Goal: Use online tool/utility: Utilize a website feature to perform a specific function

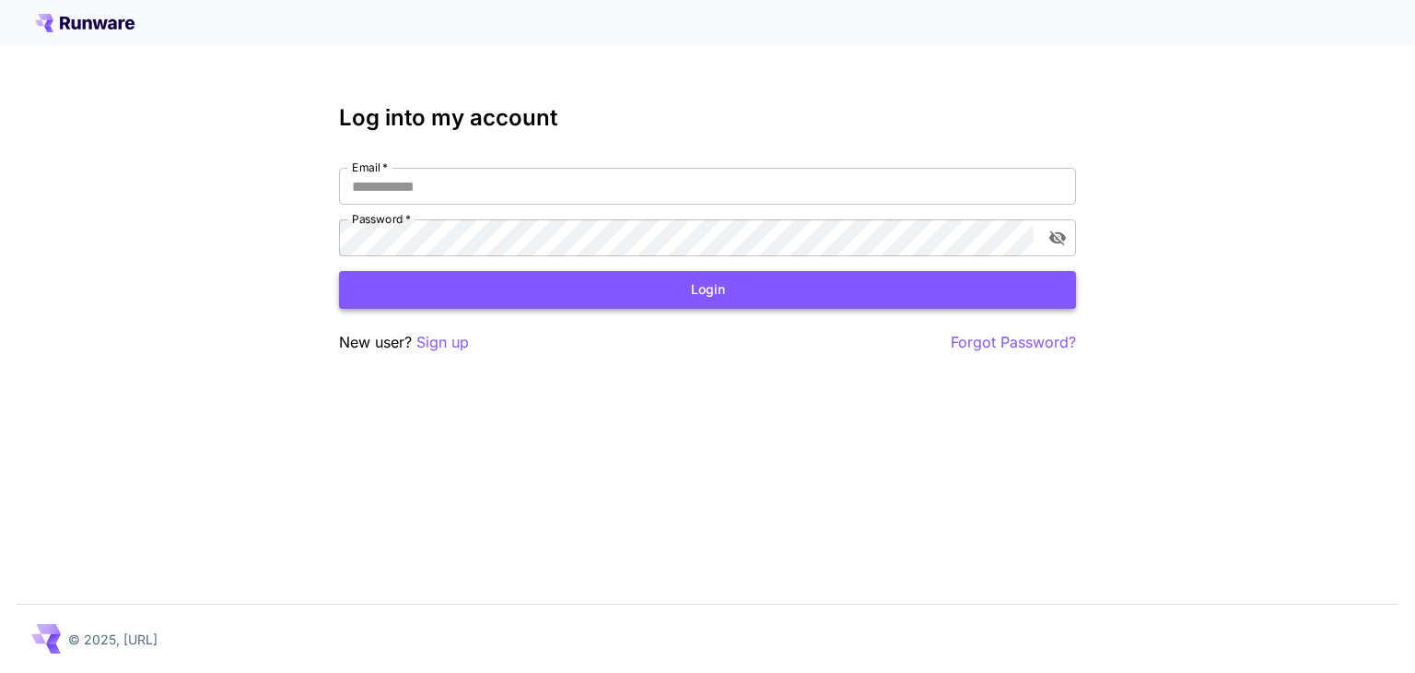
type input "**********"
click at [523, 296] on button "Login" at bounding box center [707, 290] width 737 height 38
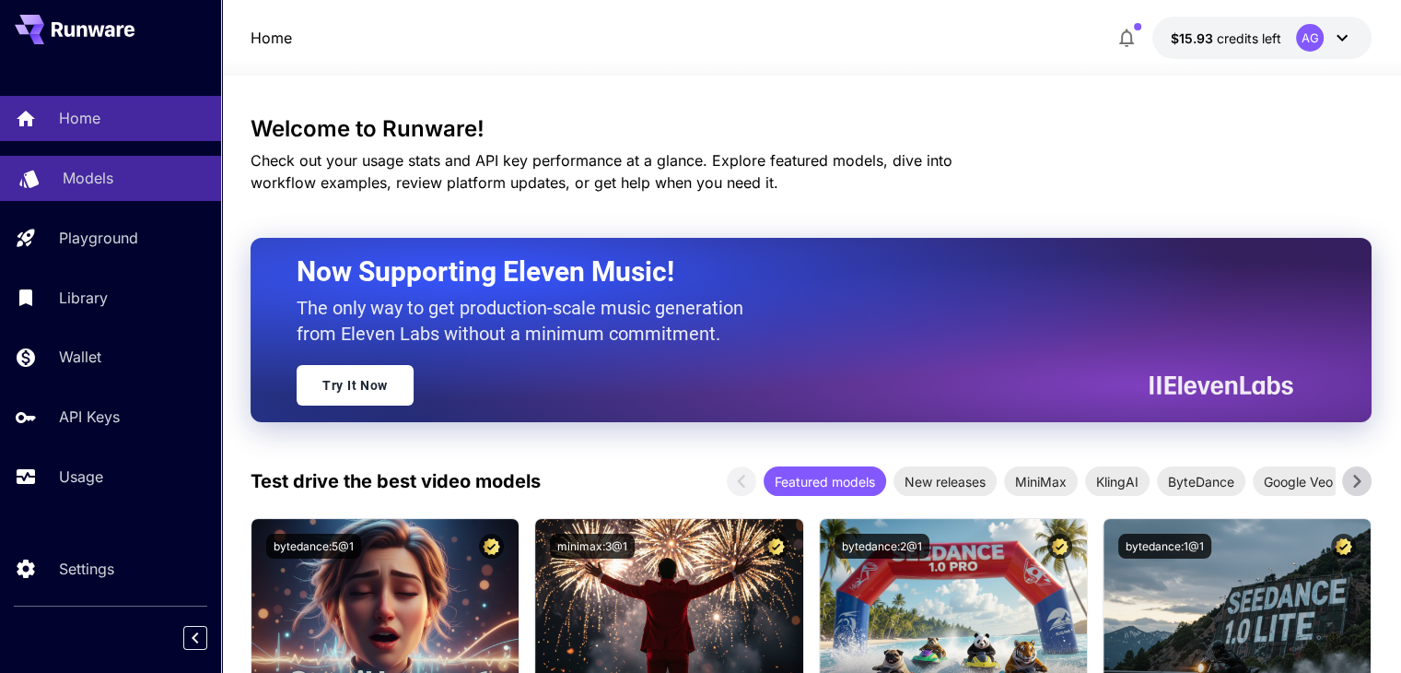
click at [115, 171] on div "Models" at bounding box center [135, 178] width 144 height 22
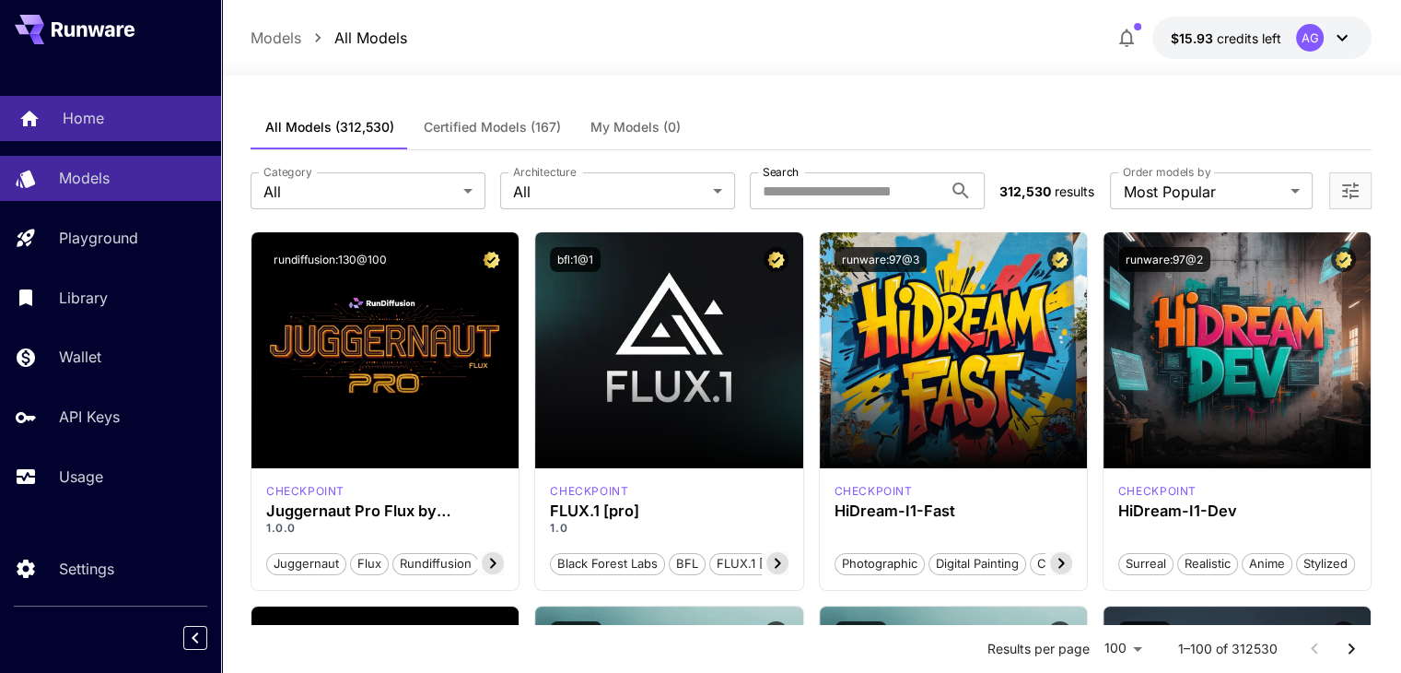
click at [89, 123] on p "Home" at bounding box center [83, 118] width 41 height 22
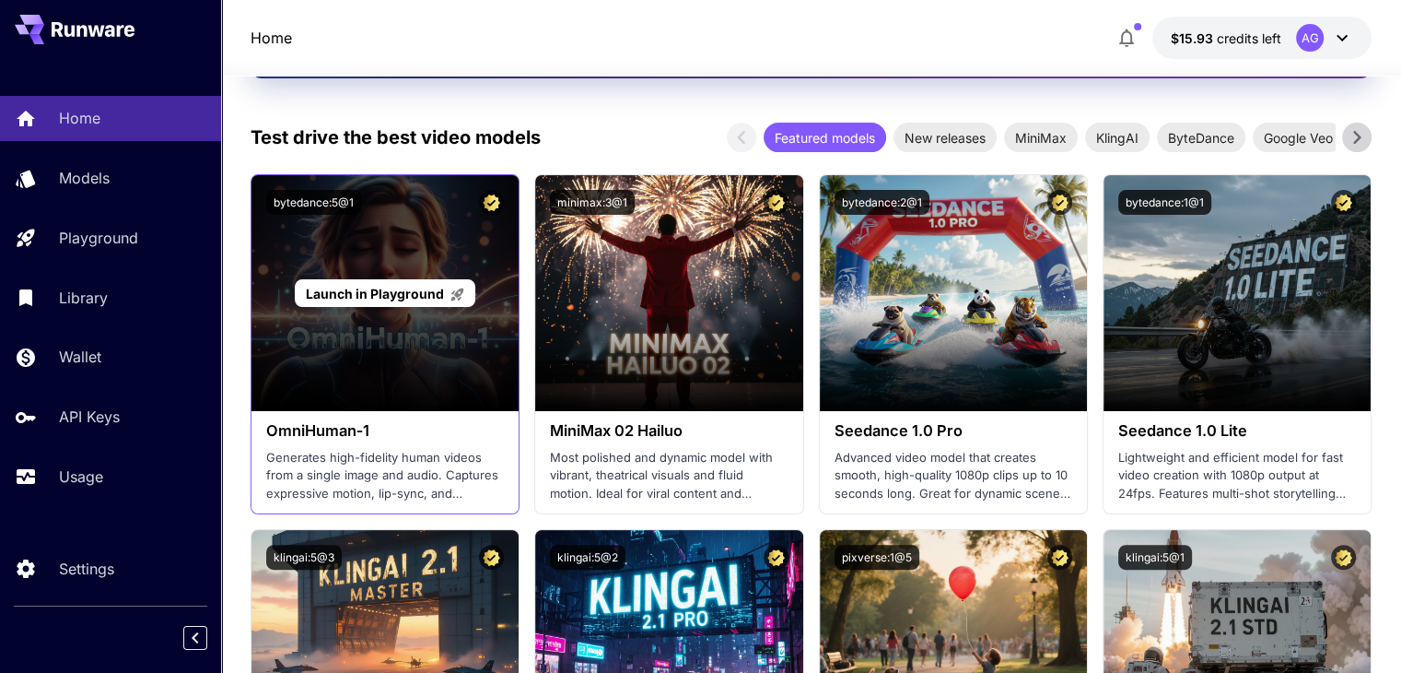
scroll to position [369, 0]
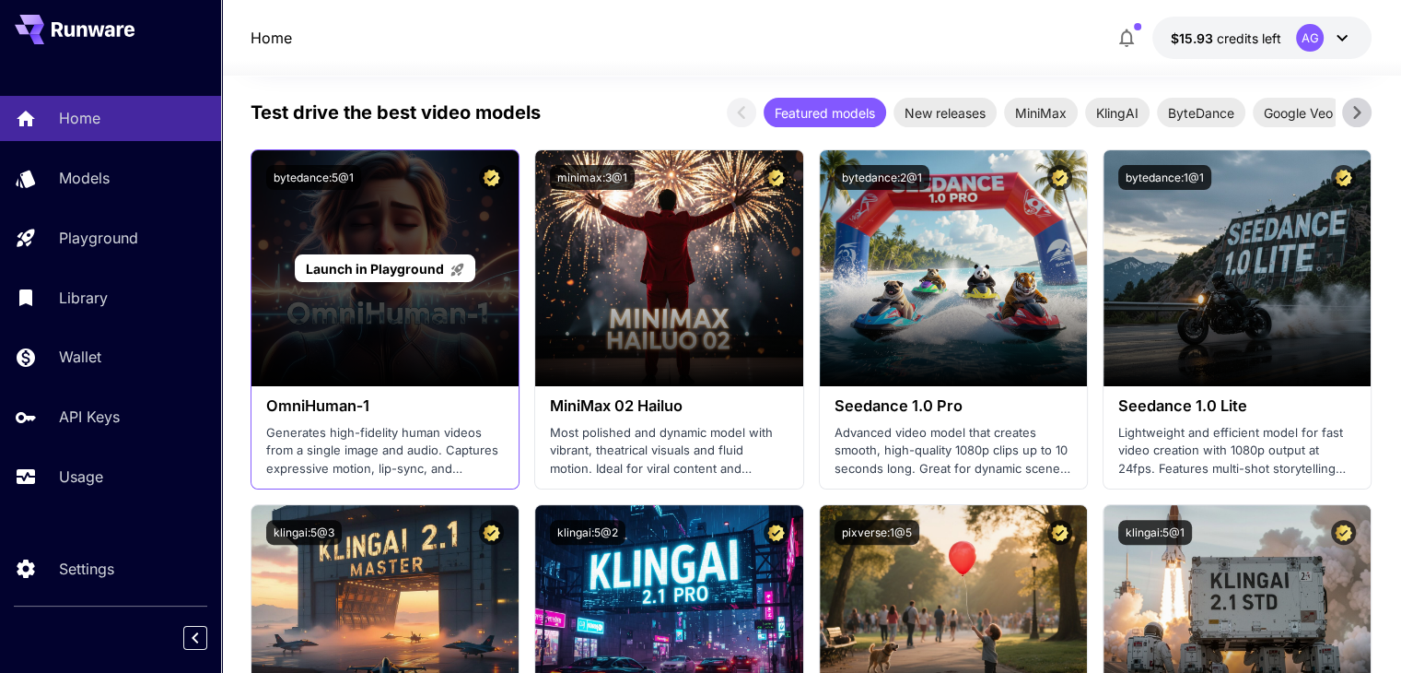
click at [369, 262] on span "Launch in Playground" at bounding box center [375, 269] width 138 height 16
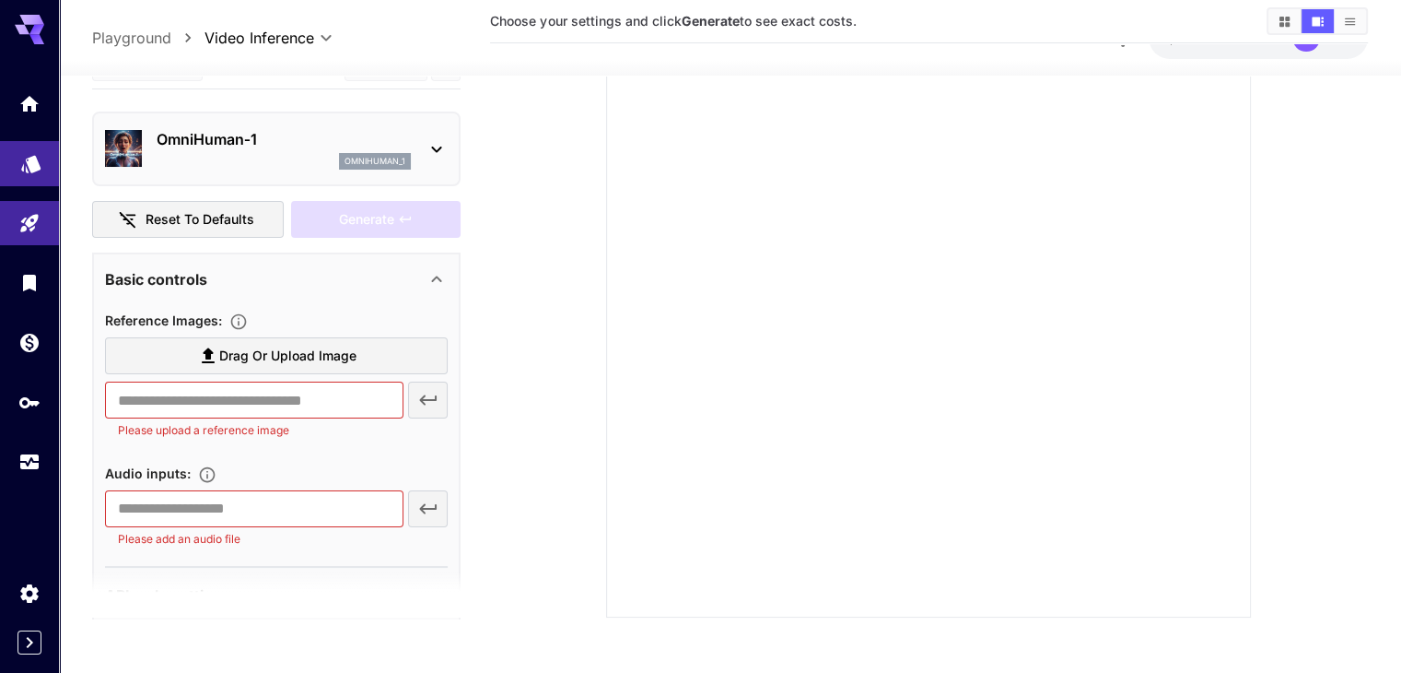
click at [17, 174] on link at bounding box center [29, 163] width 59 height 45
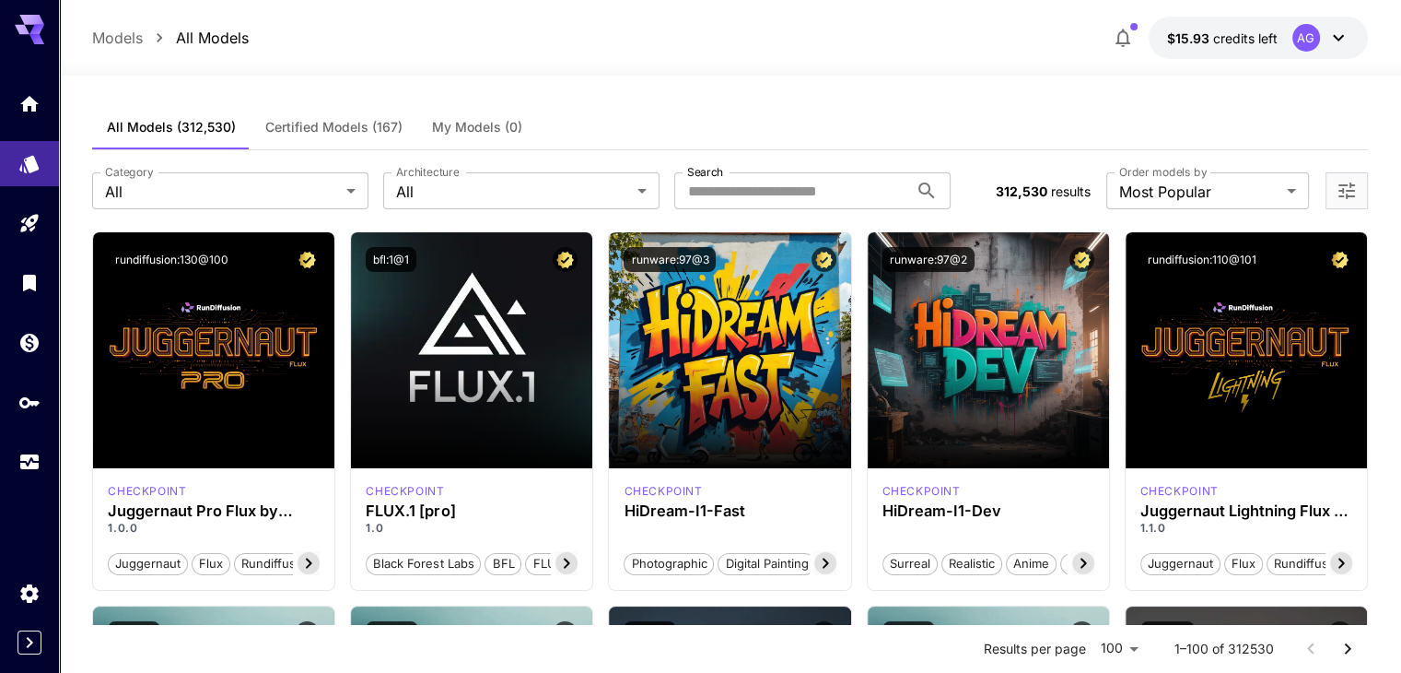
click at [336, 127] on span "Certified Models (167)" at bounding box center [333, 127] width 137 height 17
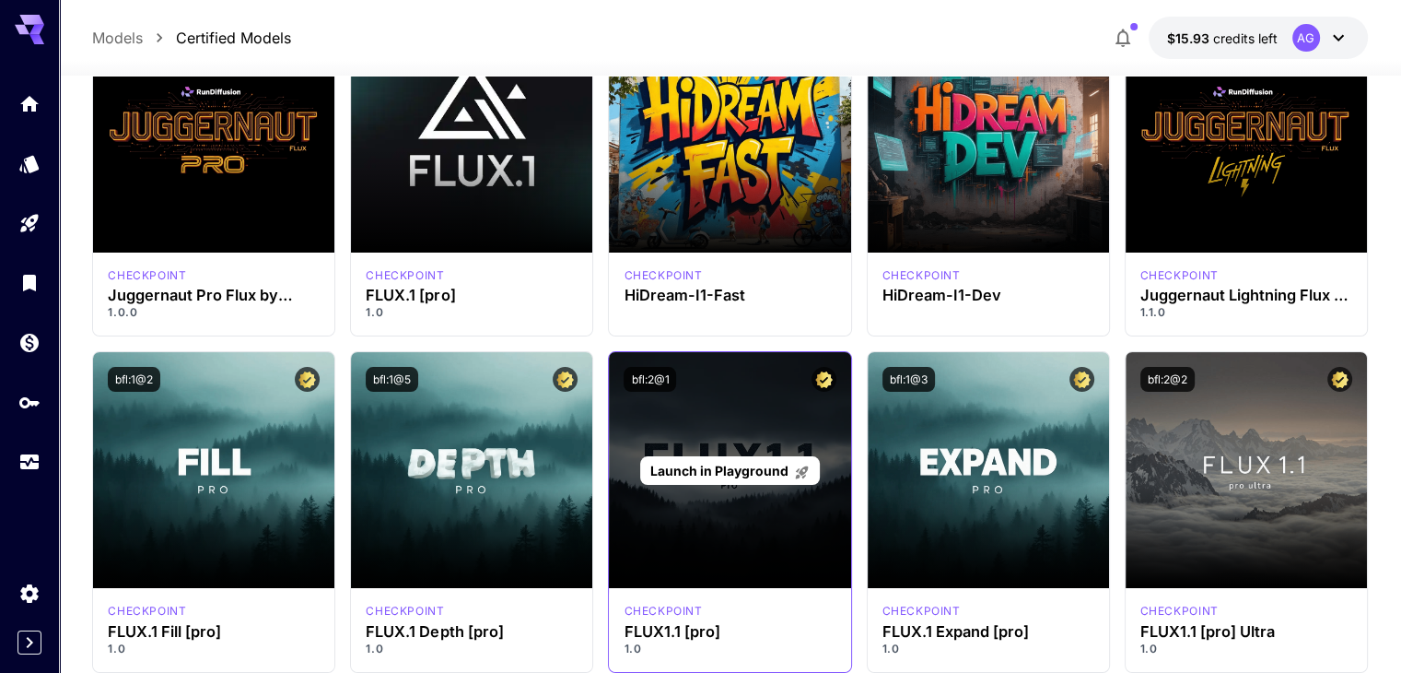
scroll to position [184, 0]
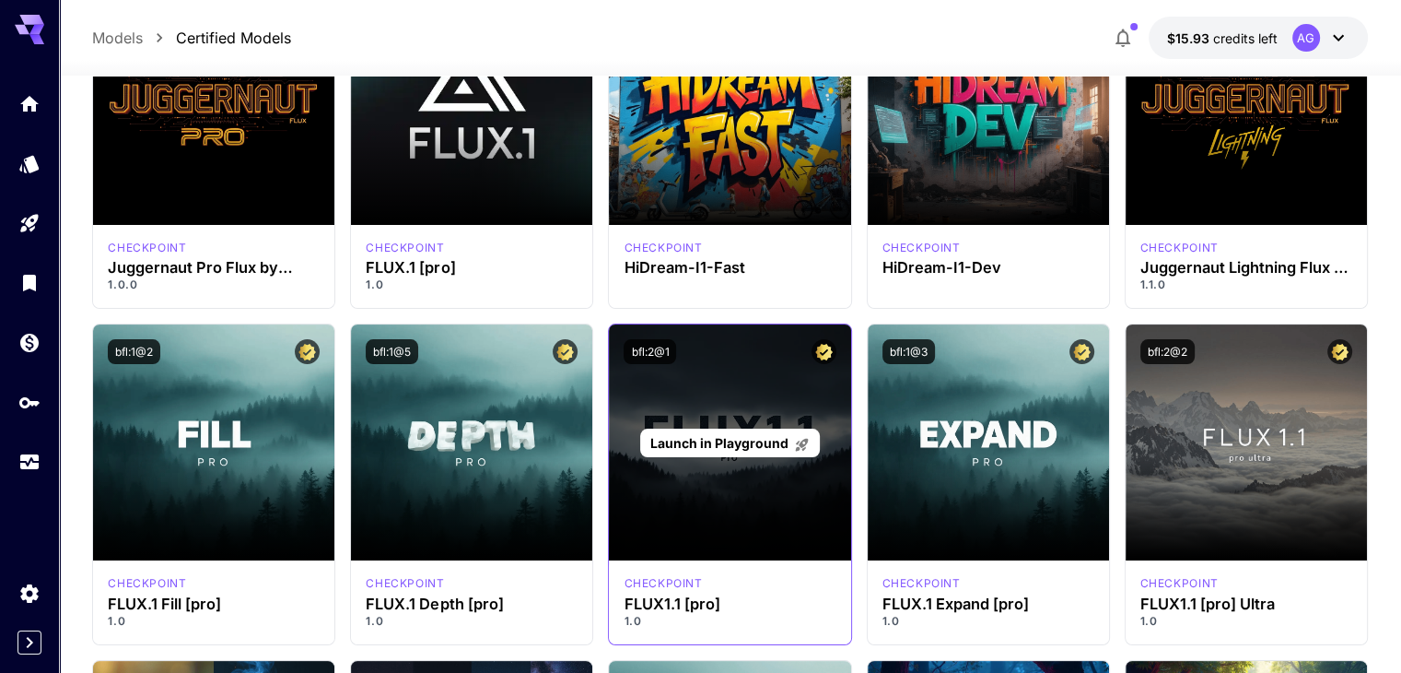
click at [693, 492] on div "Launch in Playground" at bounding box center [729, 442] width 241 height 236
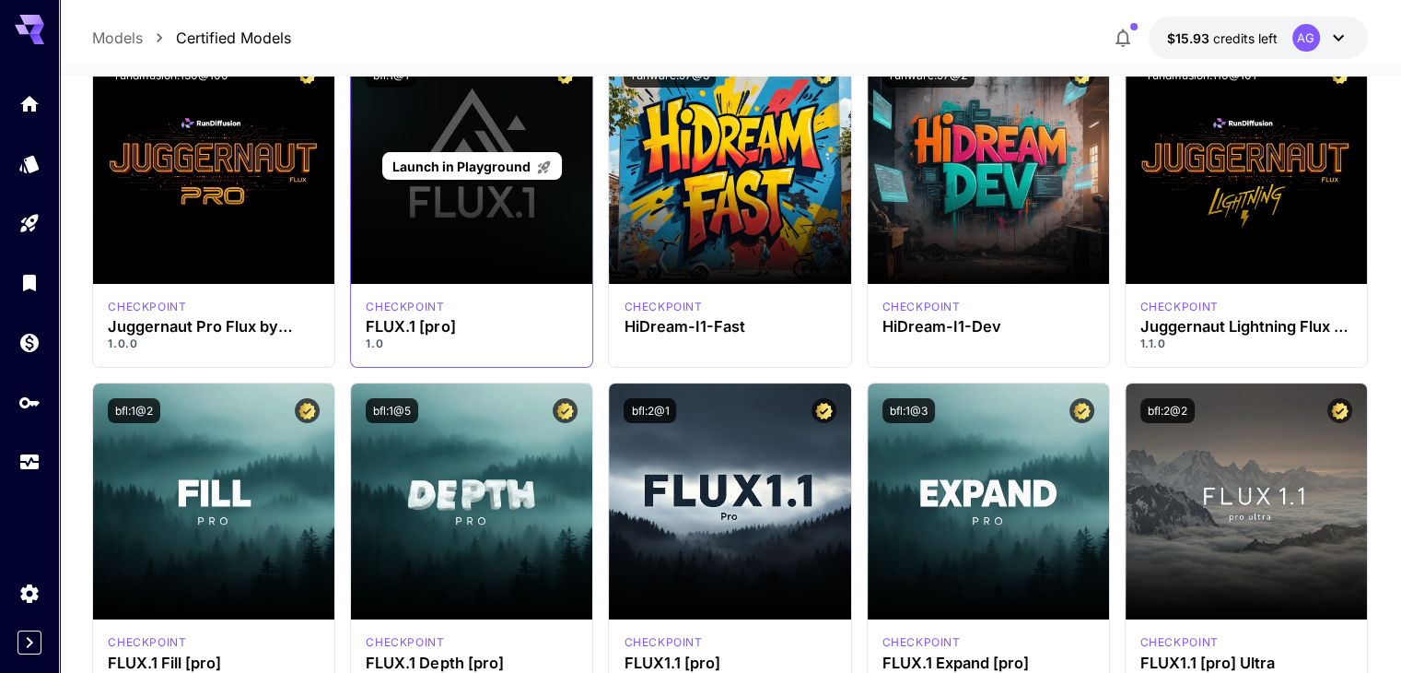
scroll to position [0, 0]
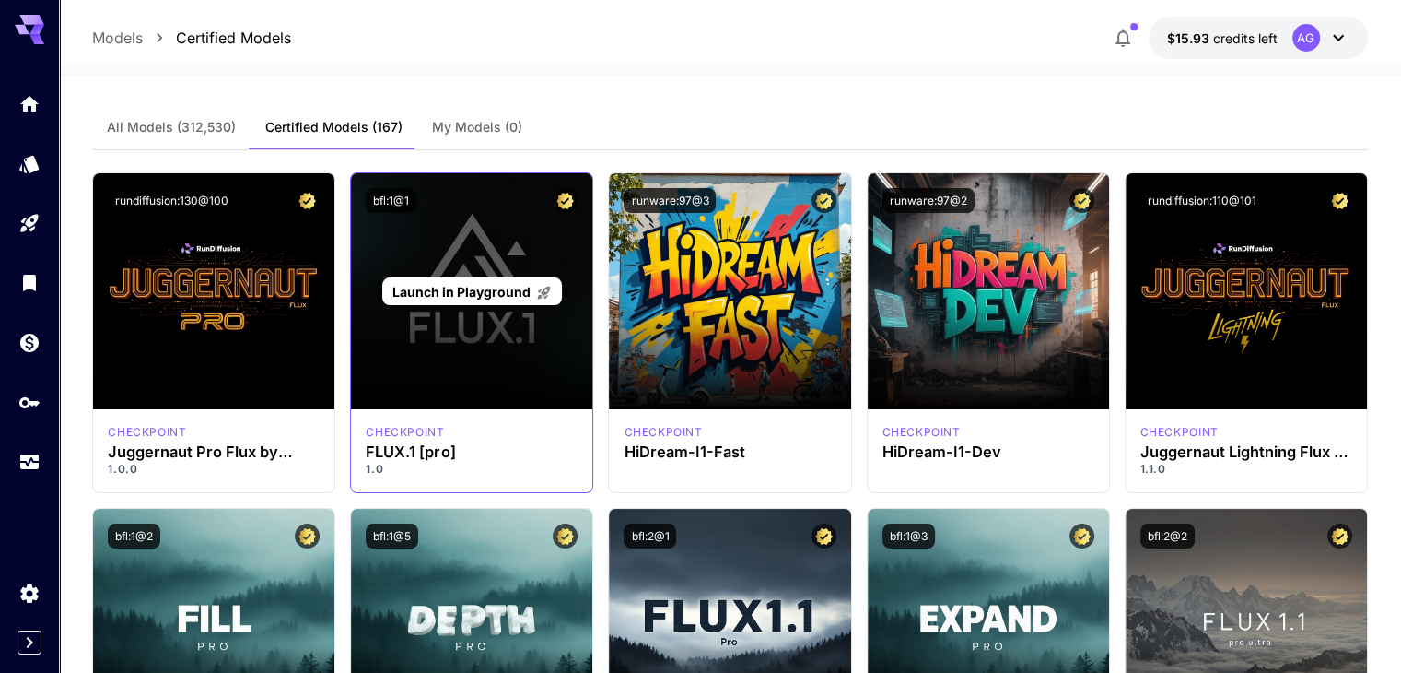
click at [459, 296] on span "Launch in Playground" at bounding box center [461, 292] width 138 height 16
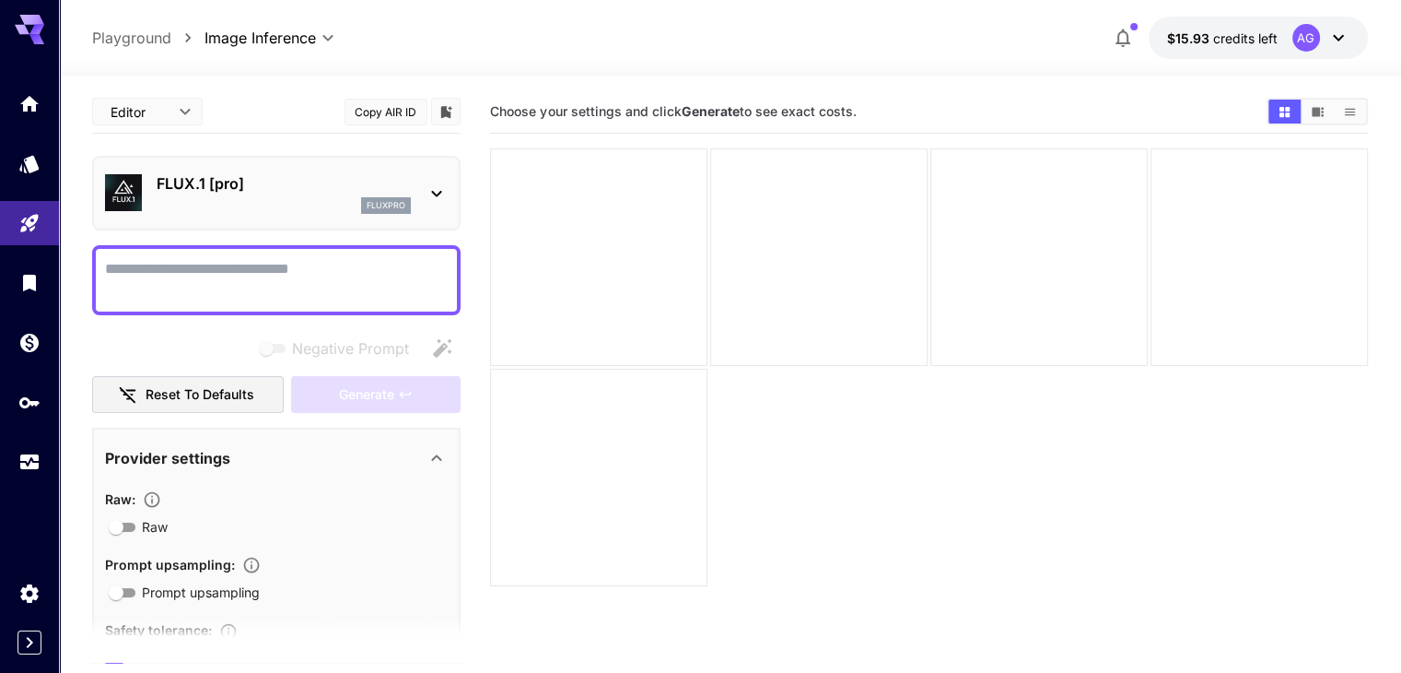
click at [199, 272] on textarea "Negative Prompt" at bounding box center [276, 280] width 343 height 44
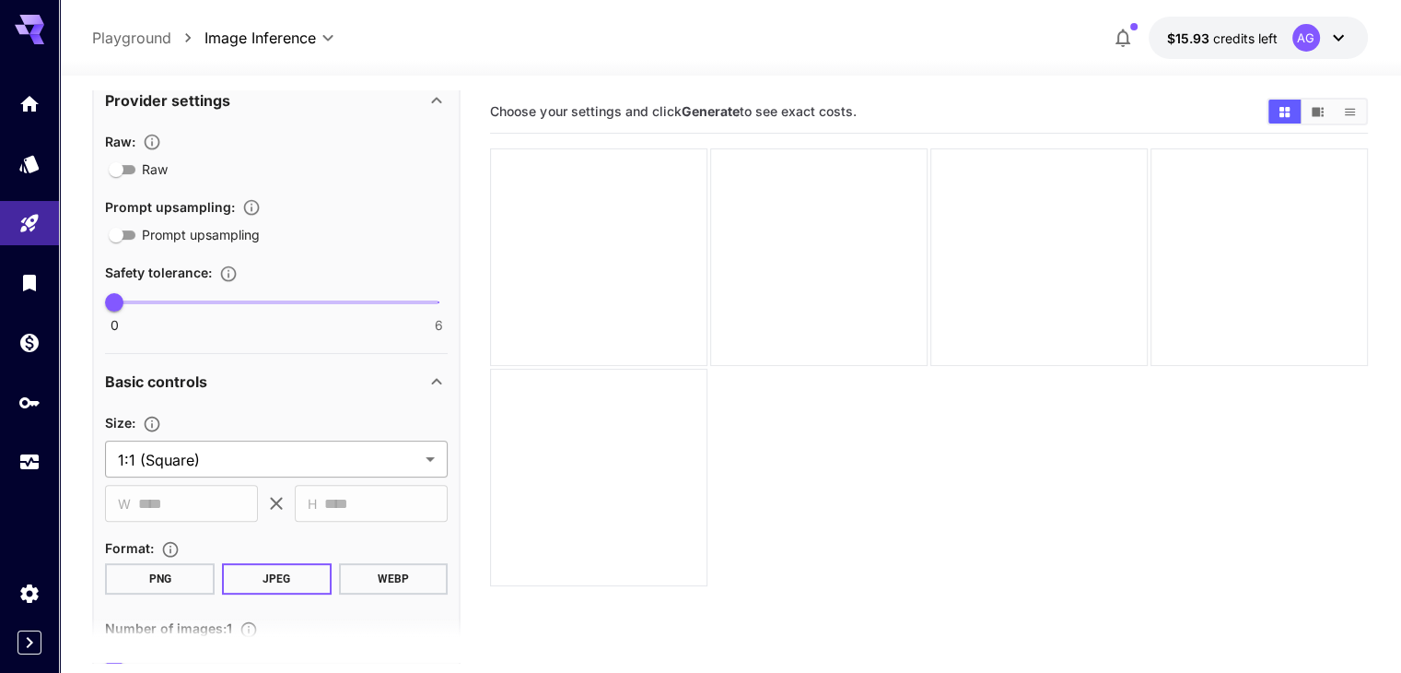
scroll to position [553, 0]
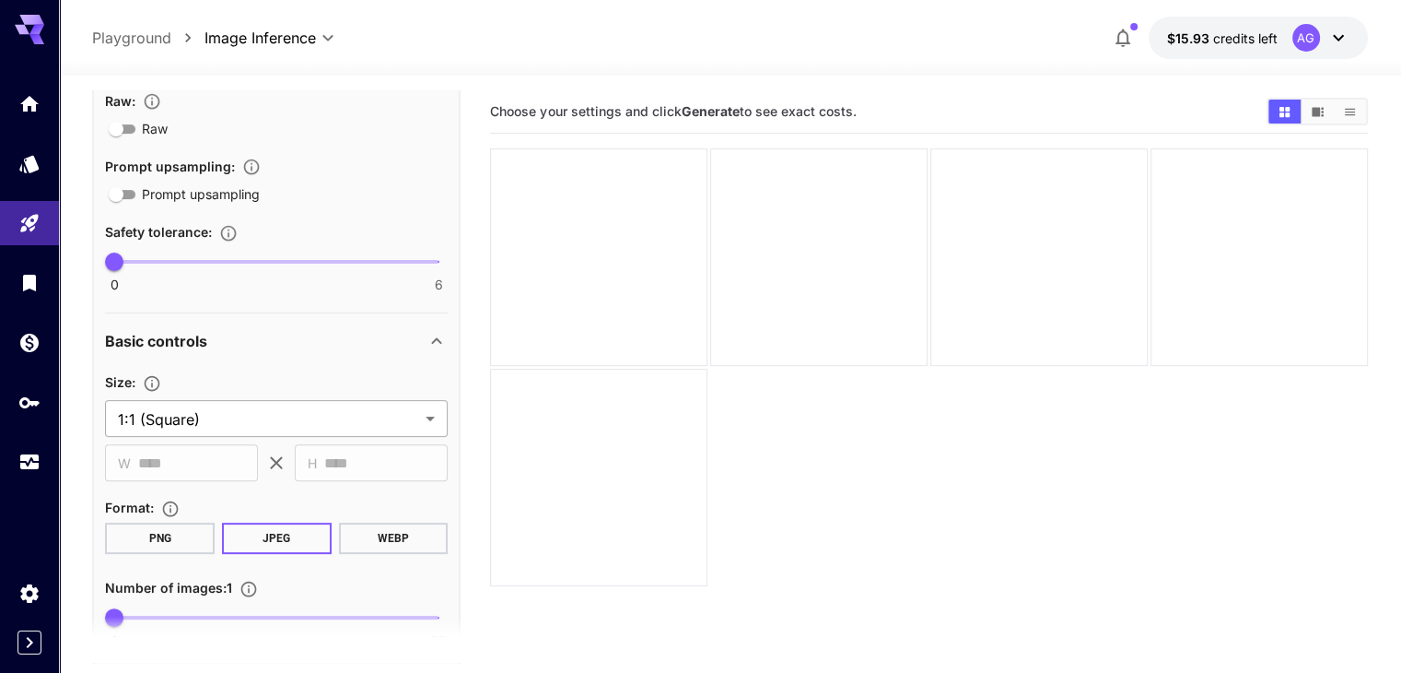
type textarea "**********"
click at [292, 426] on body "**********" at bounding box center [700, 409] width 1401 height 818
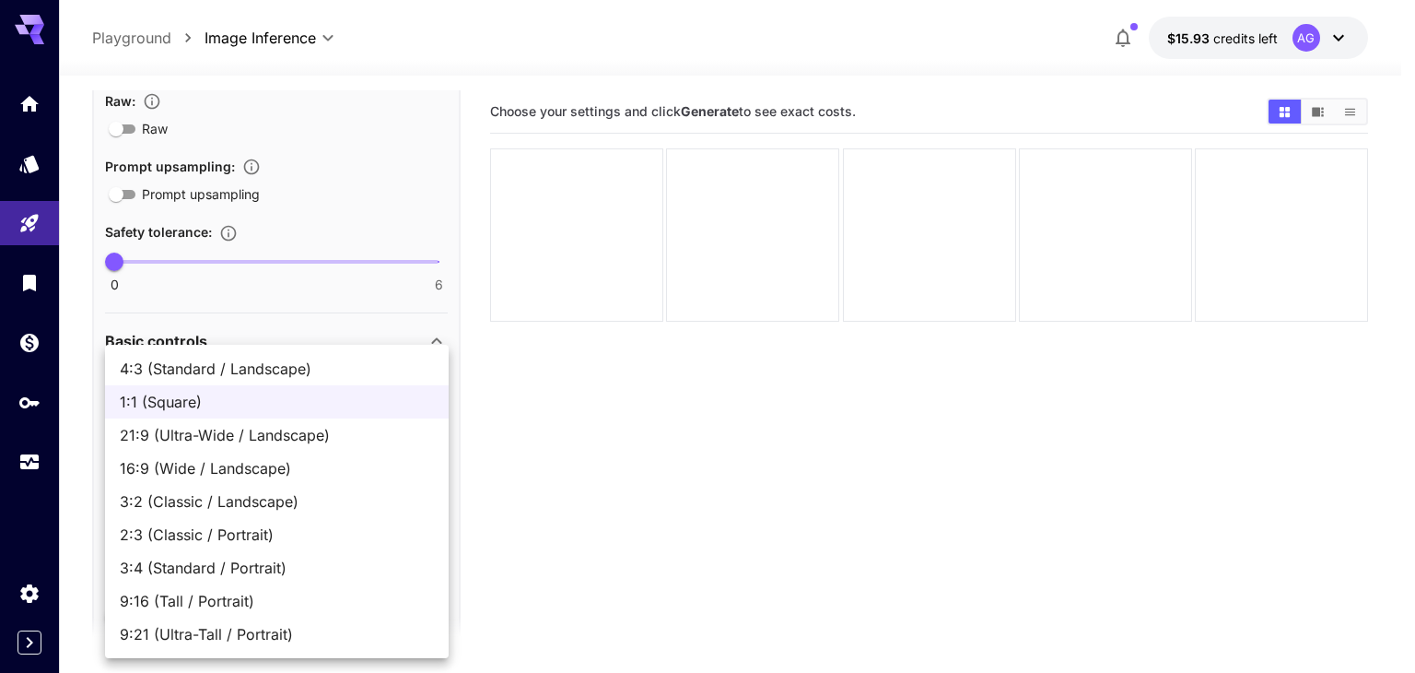
click at [270, 597] on span "9:16 (Tall / Portrait)" at bounding box center [277, 601] width 314 height 22
type input "**********"
type input "***"
type input "****"
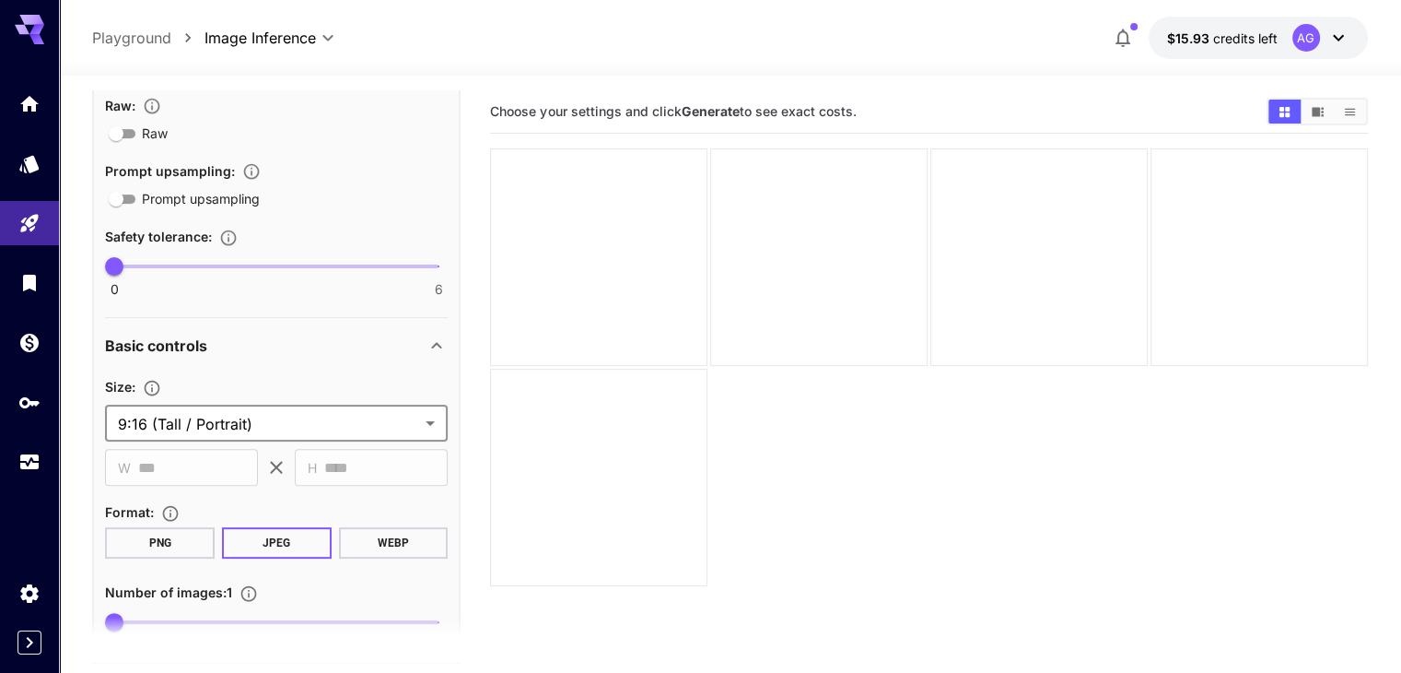
scroll to position [322, 0]
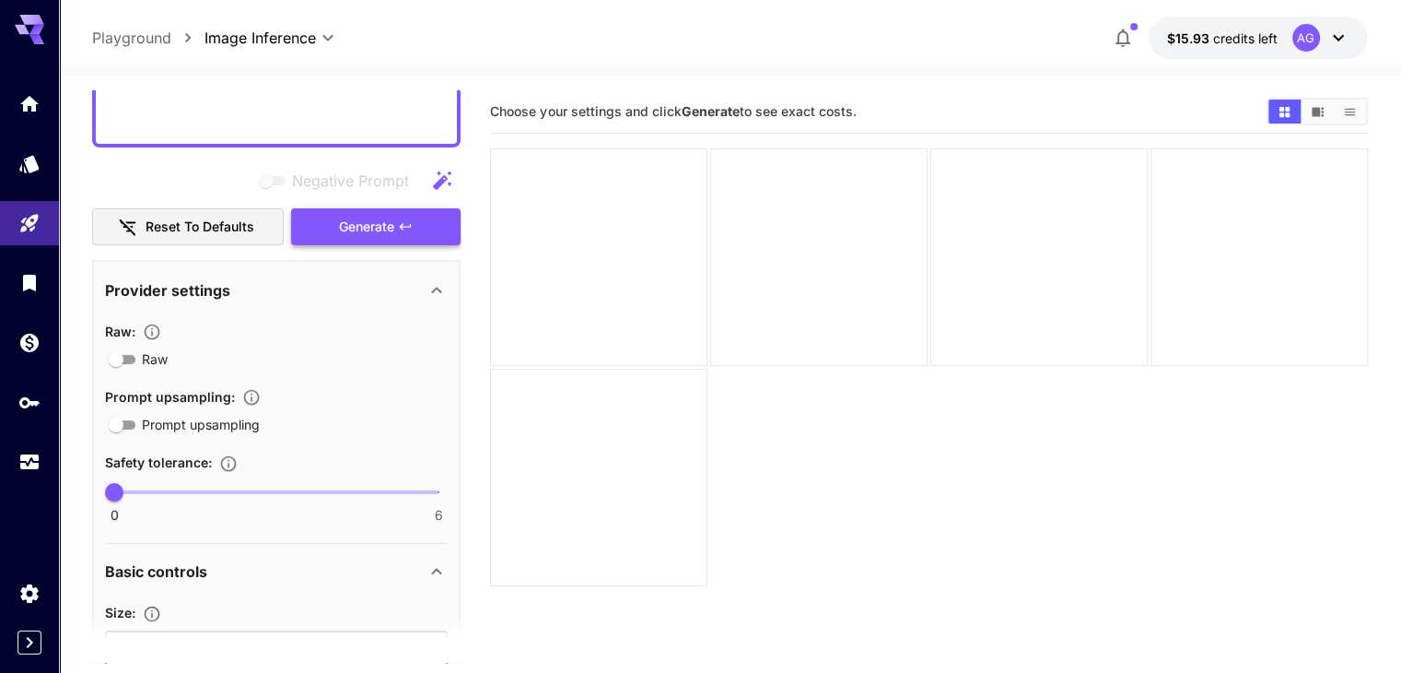
click at [365, 223] on span "Generate" at bounding box center [366, 227] width 55 height 23
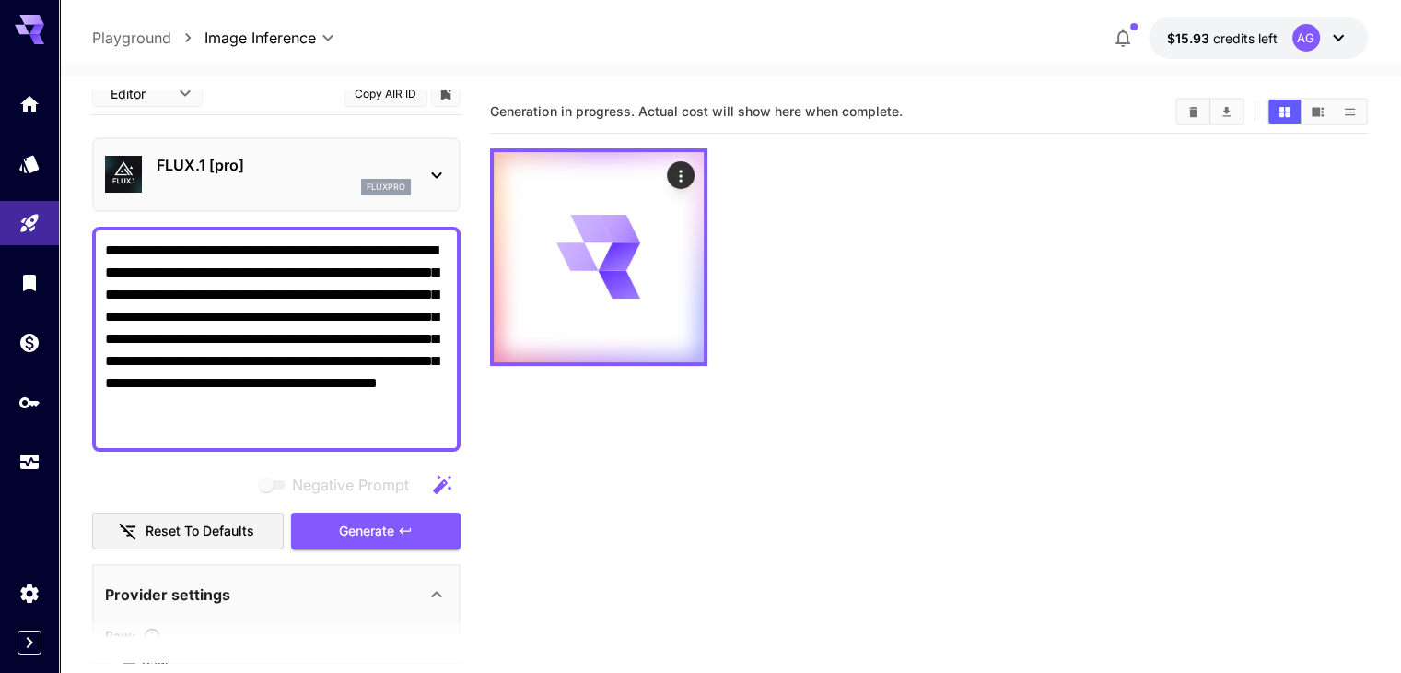
scroll to position [0, 0]
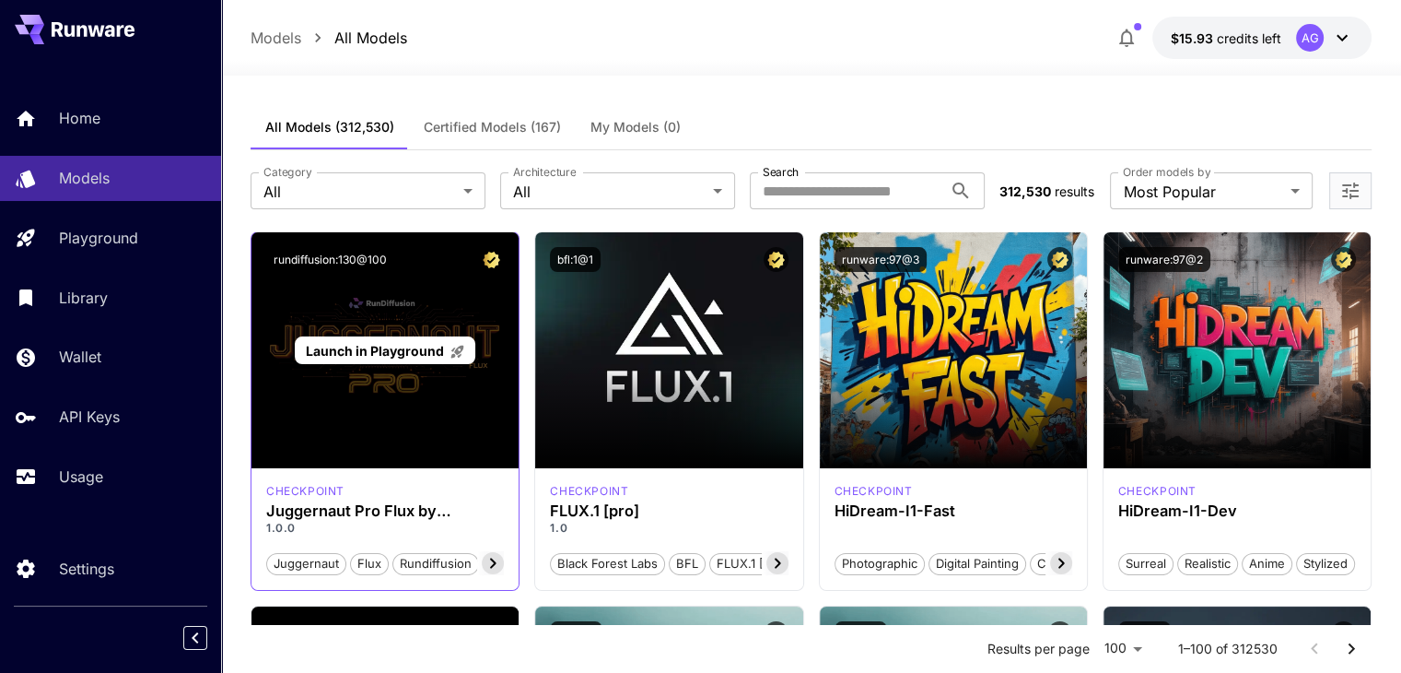
click at [342, 347] on span "Launch in Playground" at bounding box center [375, 351] width 138 height 16
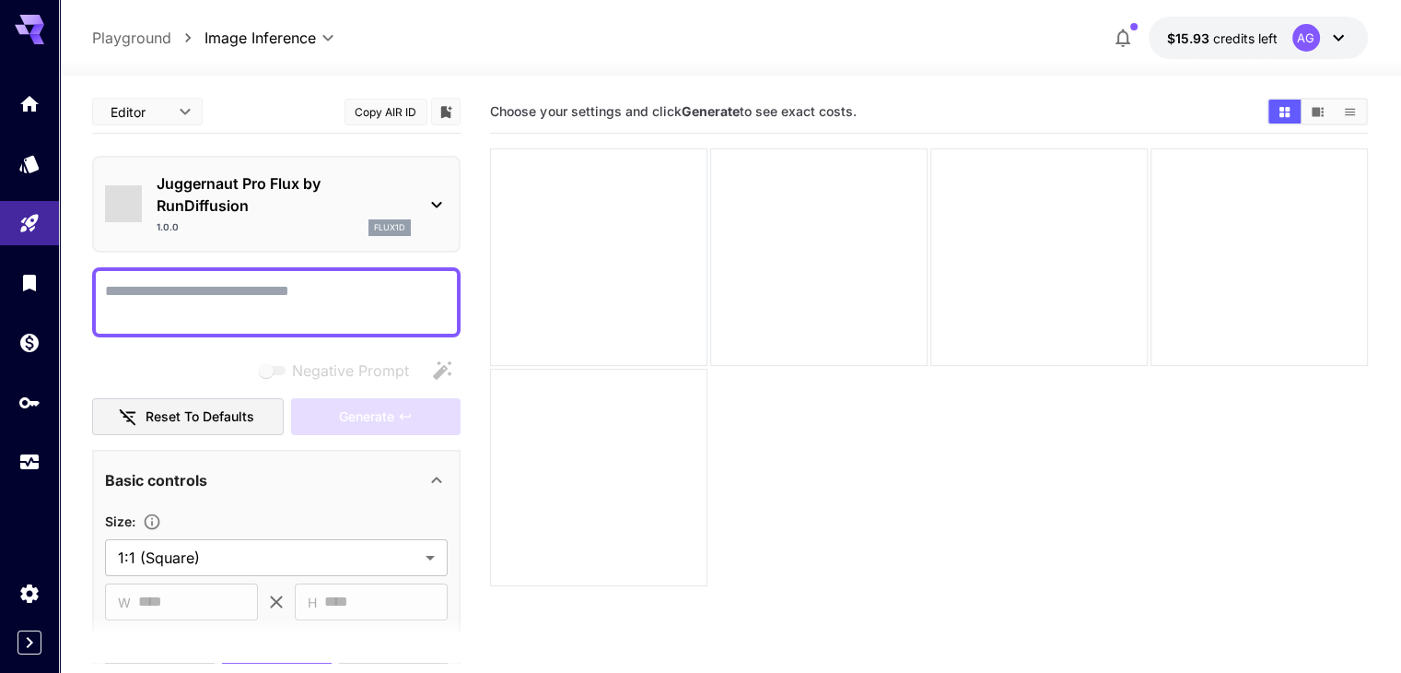
click at [271, 305] on textarea "Negative Prompt" at bounding box center [276, 302] width 343 height 44
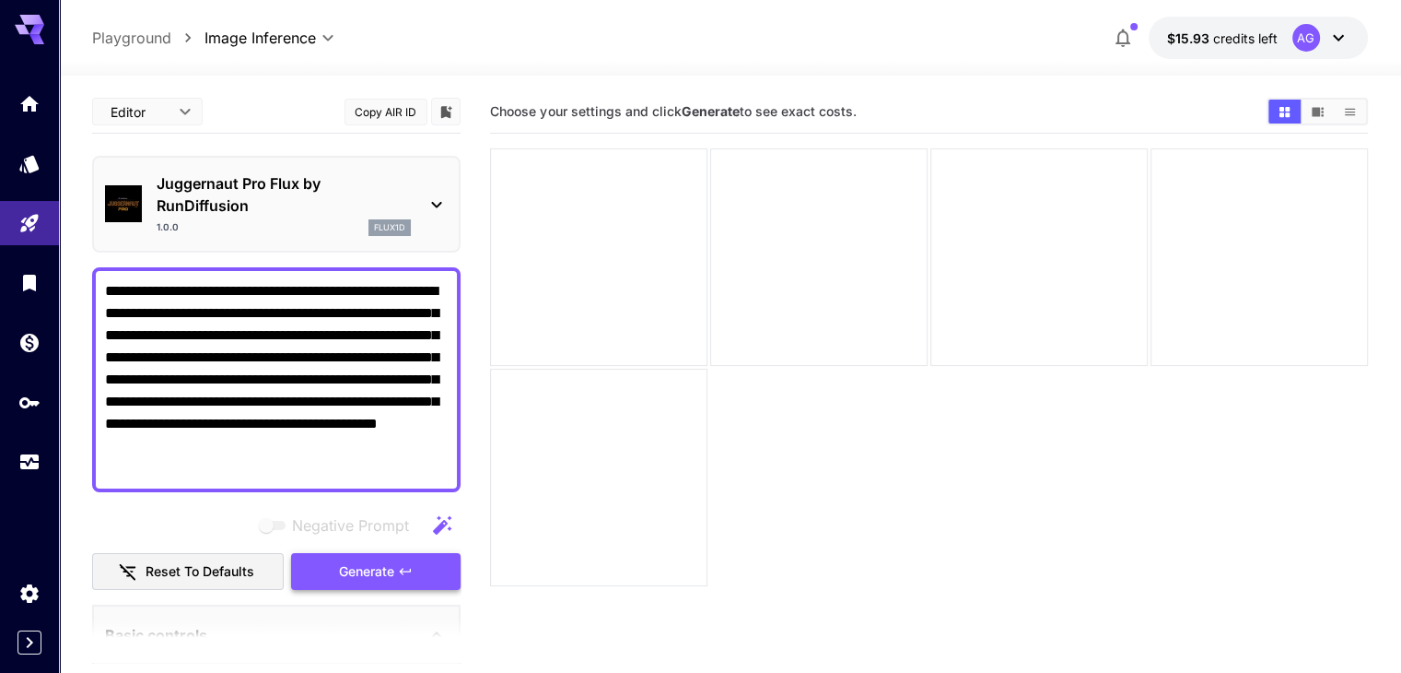
type textarea "**********"
click at [369, 574] on span "Generate" at bounding box center [366, 571] width 55 height 23
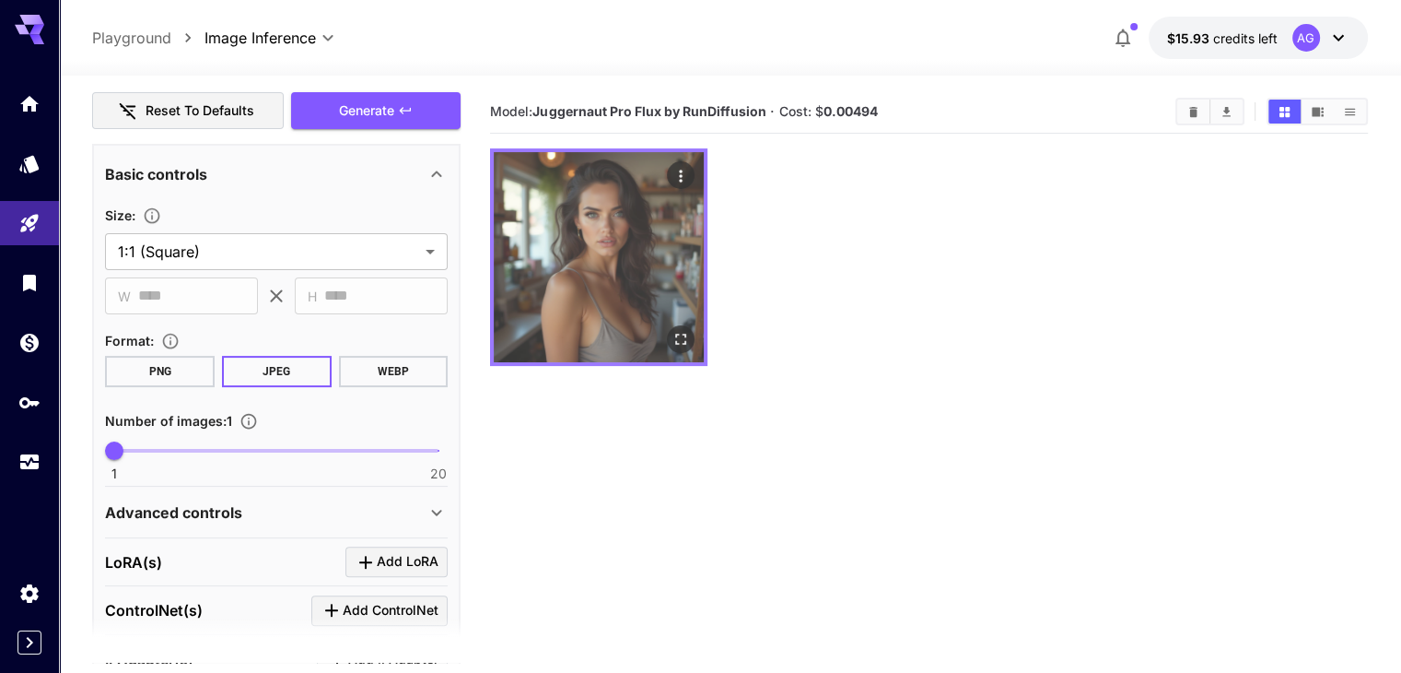
click at [596, 228] on img at bounding box center [599, 257] width 210 height 210
click at [597, 240] on img at bounding box center [599, 257] width 210 height 210
click at [608, 243] on img at bounding box center [599, 257] width 210 height 210
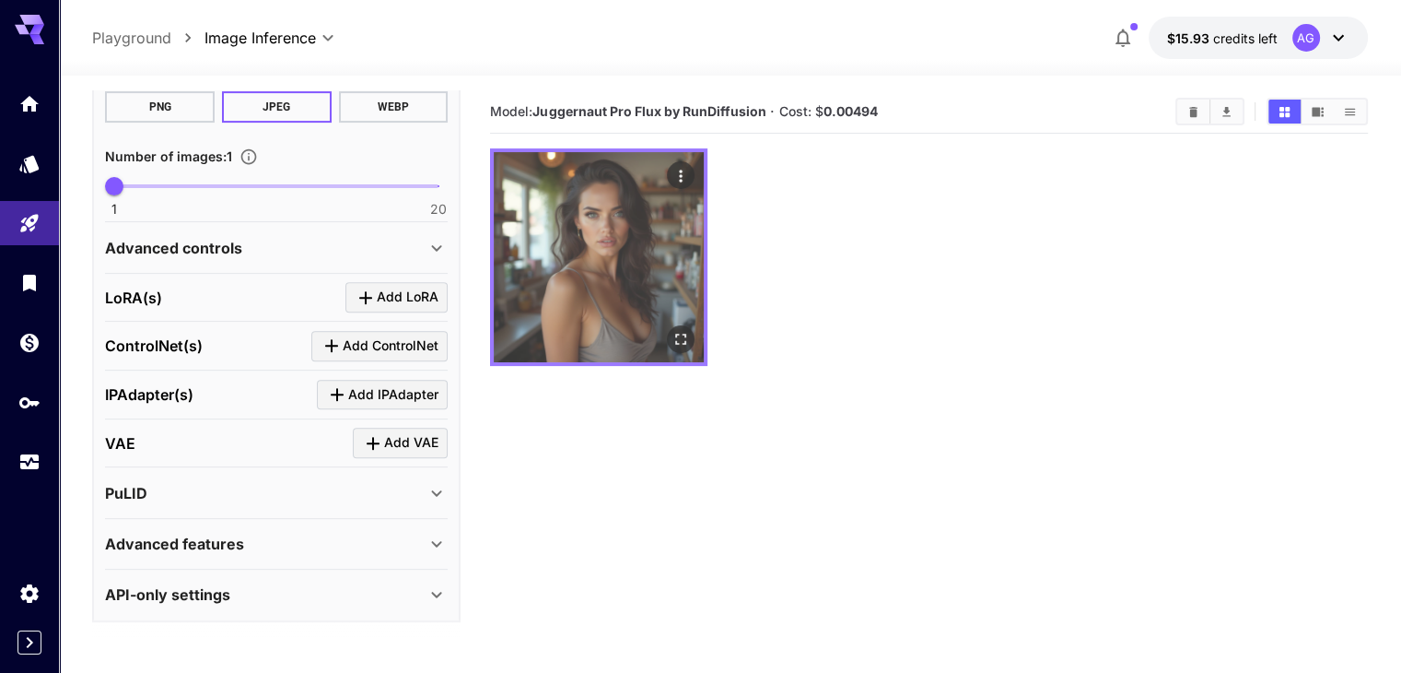
click at [589, 232] on img at bounding box center [599, 257] width 210 height 210
drag, startPoint x: 588, startPoint y: 229, endPoint x: 607, endPoint y: 200, distance: 35.3
click at [587, 229] on img at bounding box center [599, 257] width 210 height 210
click at [679, 172] on icon "Actions" at bounding box center [680, 176] width 3 height 12
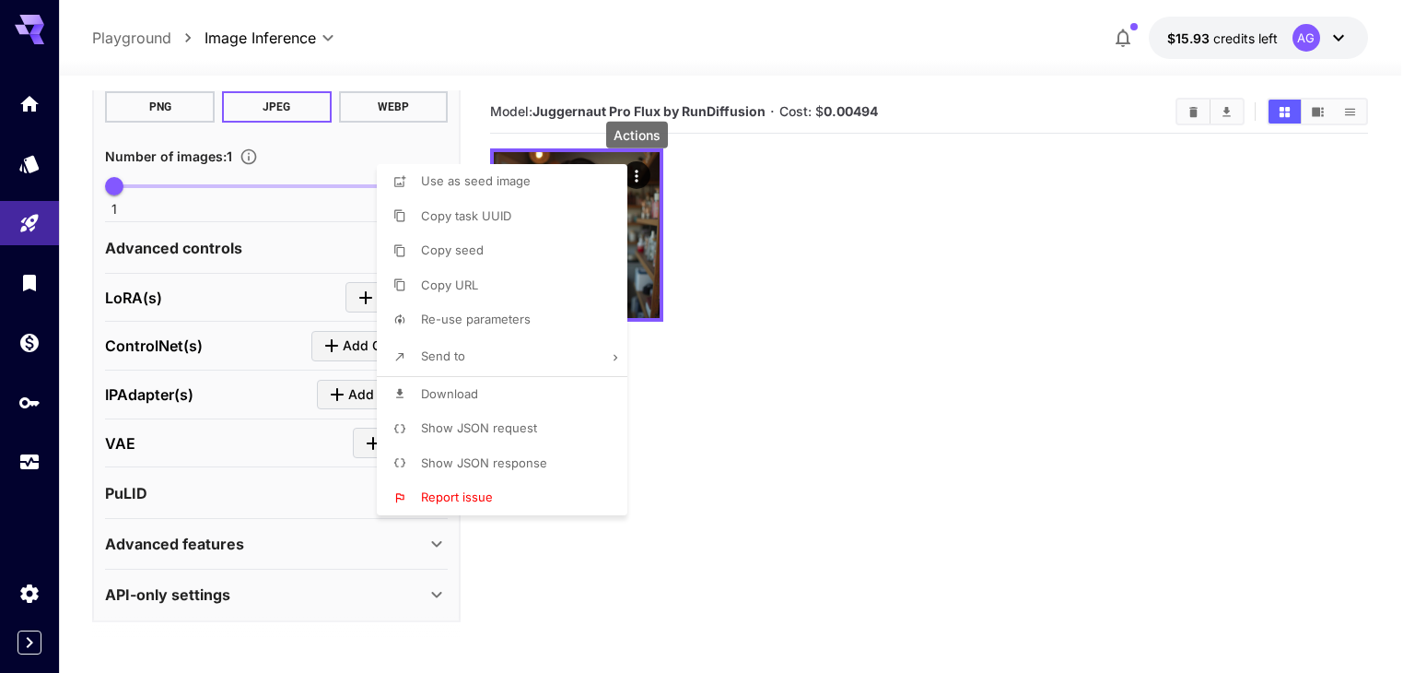
drag, startPoint x: 840, startPoint y: 216, endPoint x: 792, endPoint y: 212, distance: 48.1
click at [840, 216] on div at bounding box center [707, 336] width 1415 height 673
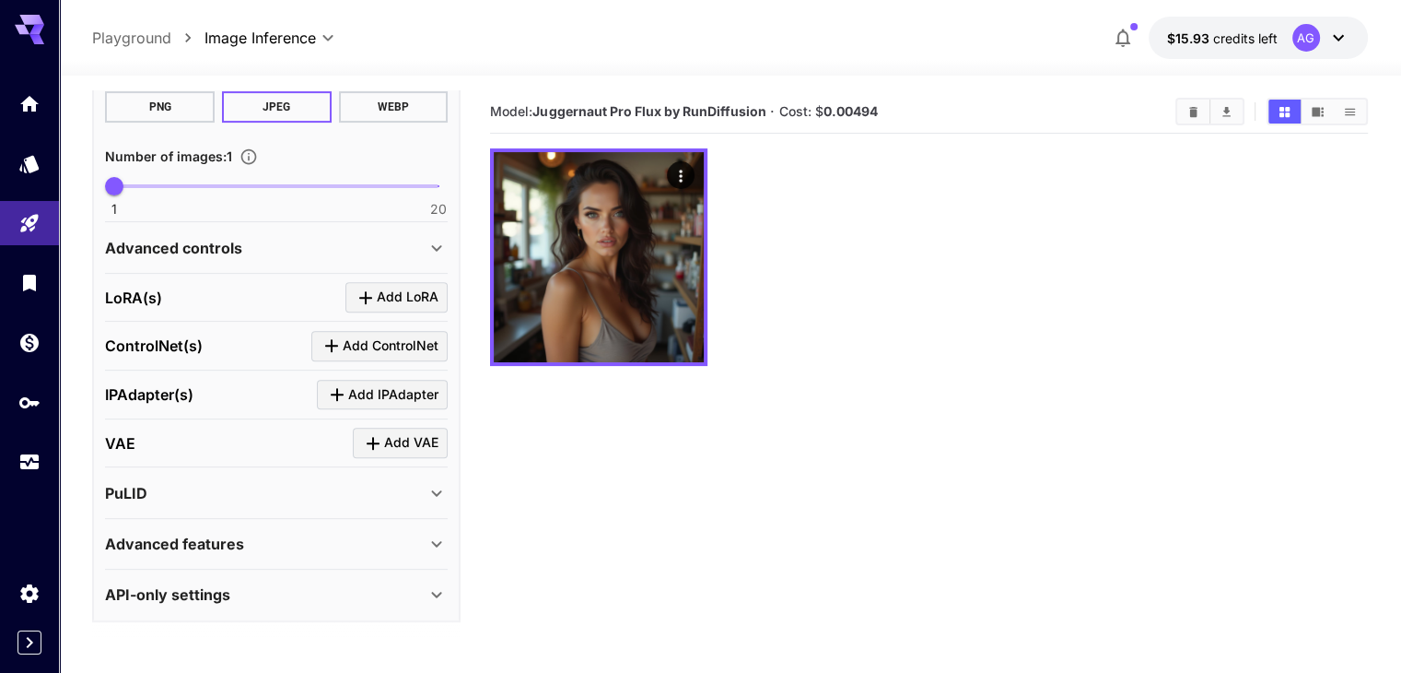
click at [575, 200] on img at bounding box center [599, 257] width 210 height 210
click at [964, 336] on section "Model: Juggernaut Pro Flux by RunDiffusion · Cost: $ 0.00494" at bounding box center [928, 426] width 877 height 673
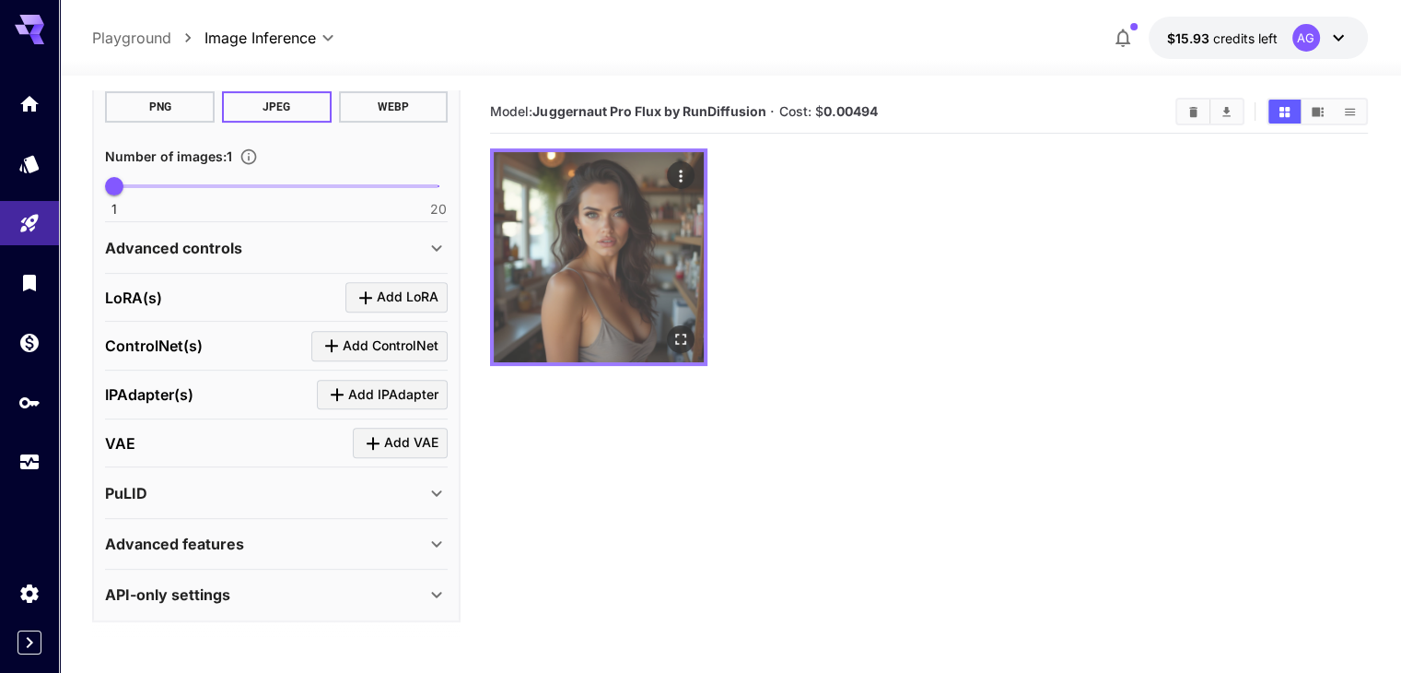
click at [672, 330] on icon "Open in fullscreen" at bounding box center [681, 339] width 18 height 18
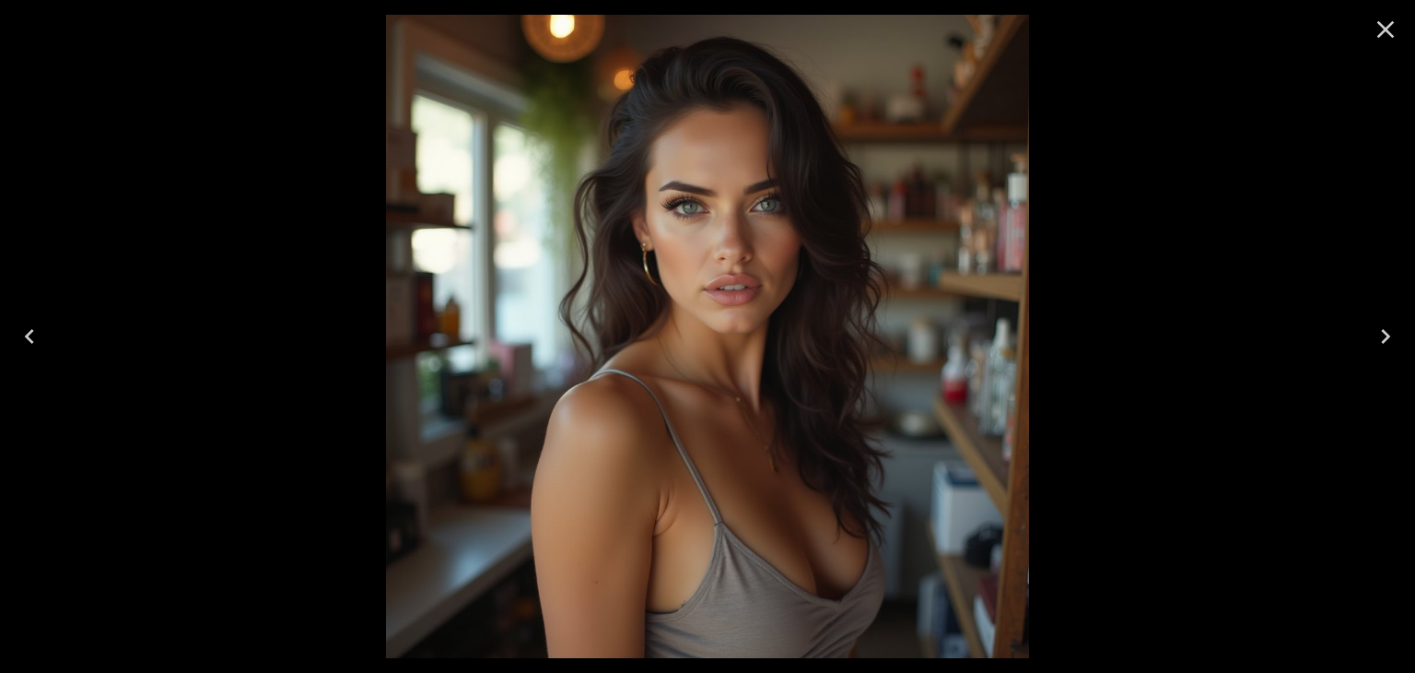
click at [1382, 34] on icon "Close" at bounding box center [1385, 29] width 29 height 29
